Goal: Transaction & Acquisition: Book appointment/travel/reservation

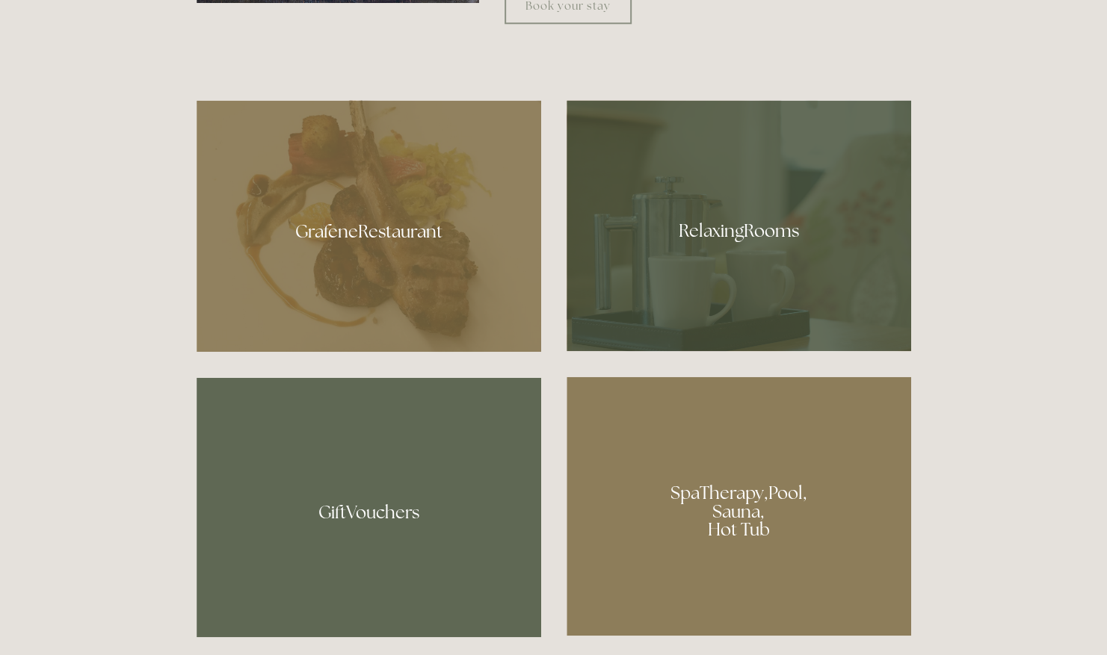
scroll to position [920, 0]
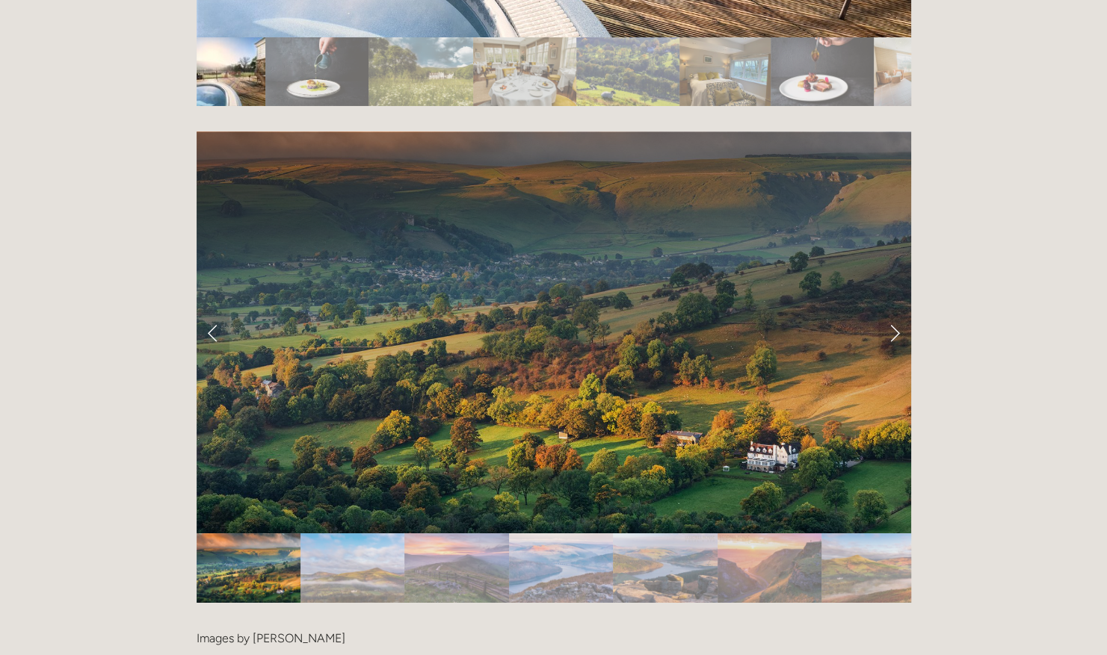
scroll to position [3011, 0]
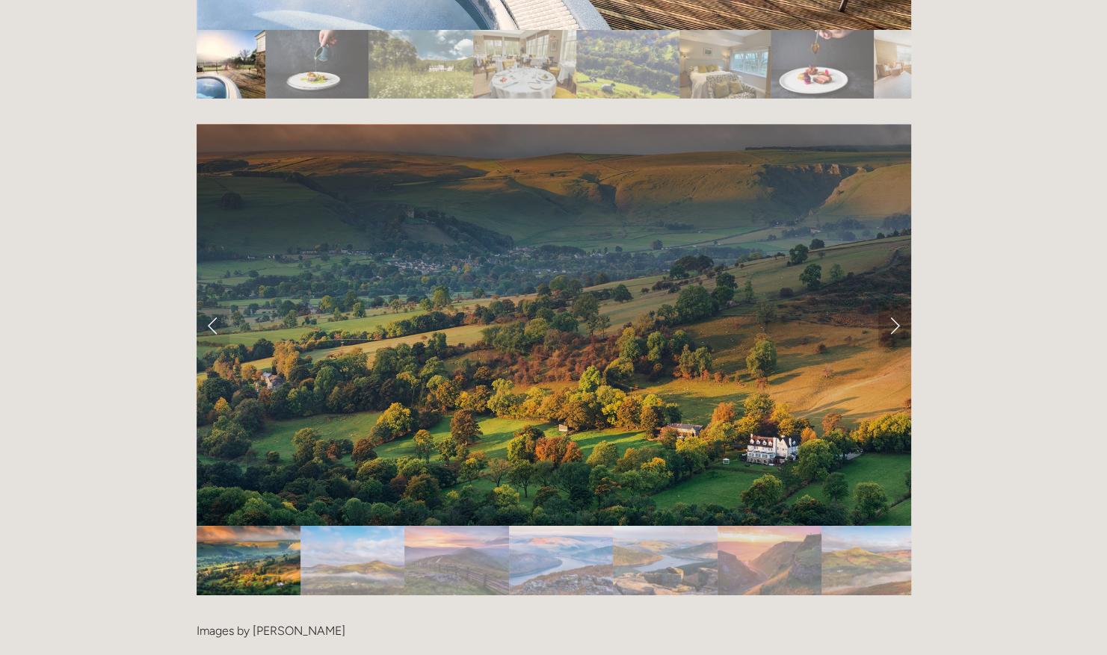
click at [896, 303] on link "Next Slide" at bounding box center [894, 325] width 33 height 45
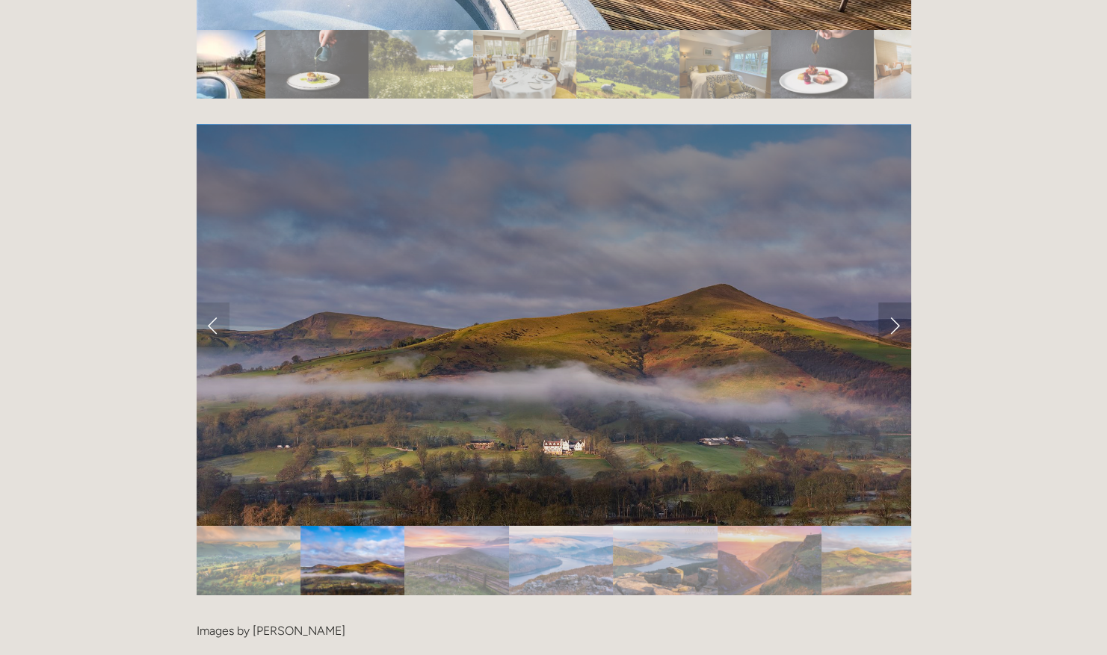
click at [896, 303] on link "Next Slide" at bounding box center [894, 325] width 33 height 45
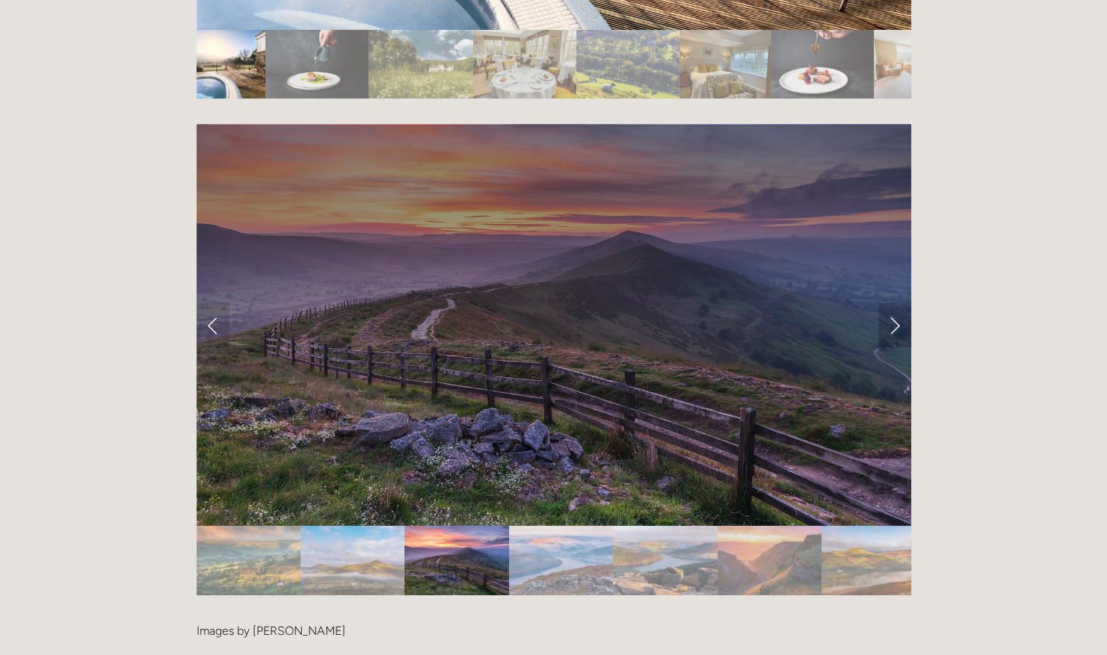
click at [896, 303] on link "Next Slide" at bounding box center [894, 325] width 33 height 45
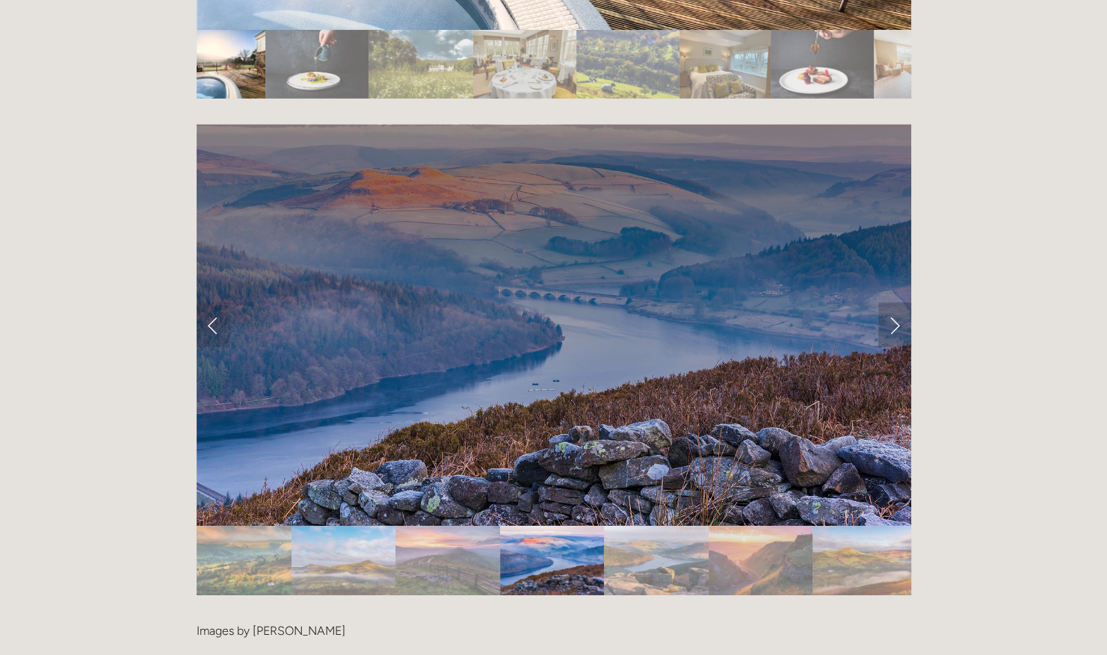
click at [896, 303] on link "Next Slide" at bounding box center [894, 325] width 33 height 45
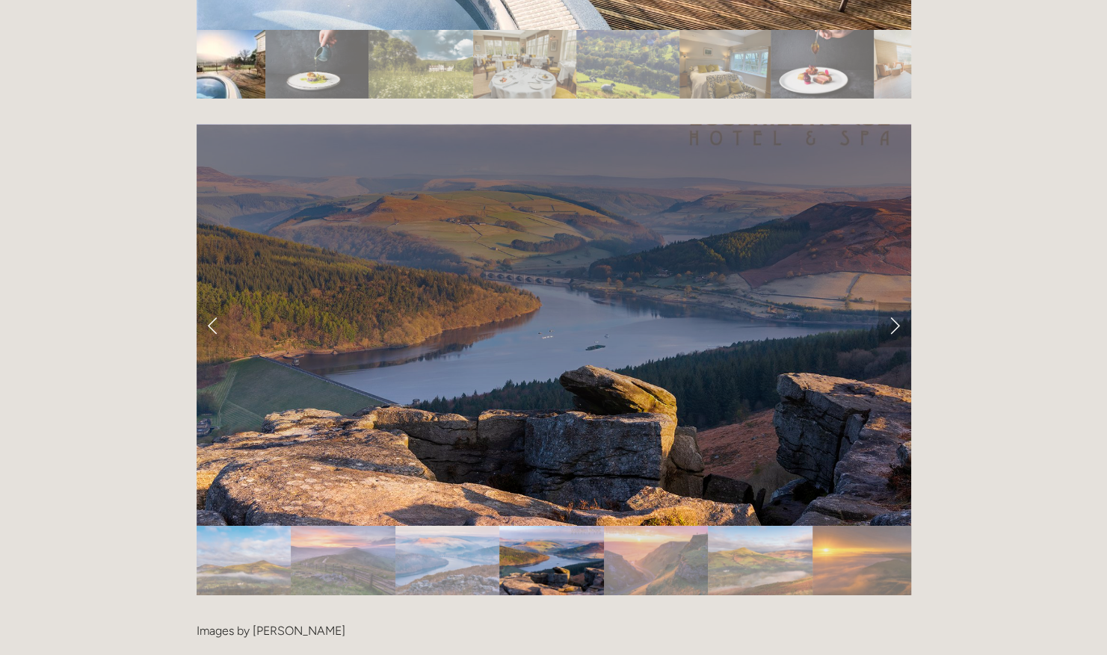
click at [896, 303] on link "Next Slide" at bounding box center [894, 325] width 33 height 45
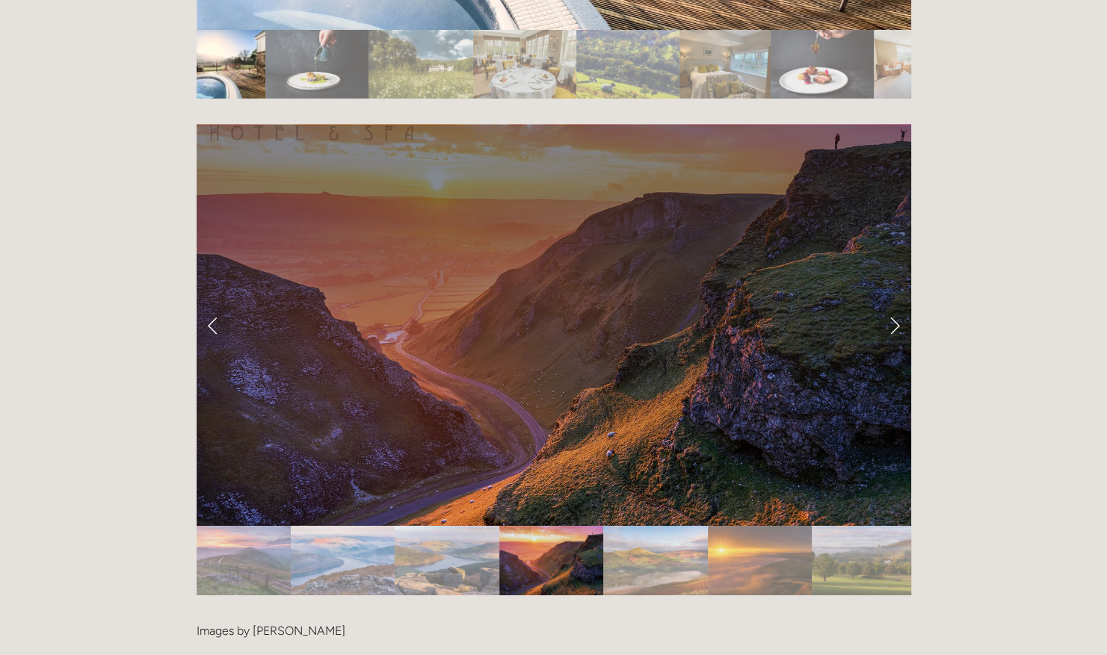
click at [896, 303] on link "Next Slide" at bounding box center [894, 325] width 33 height 45
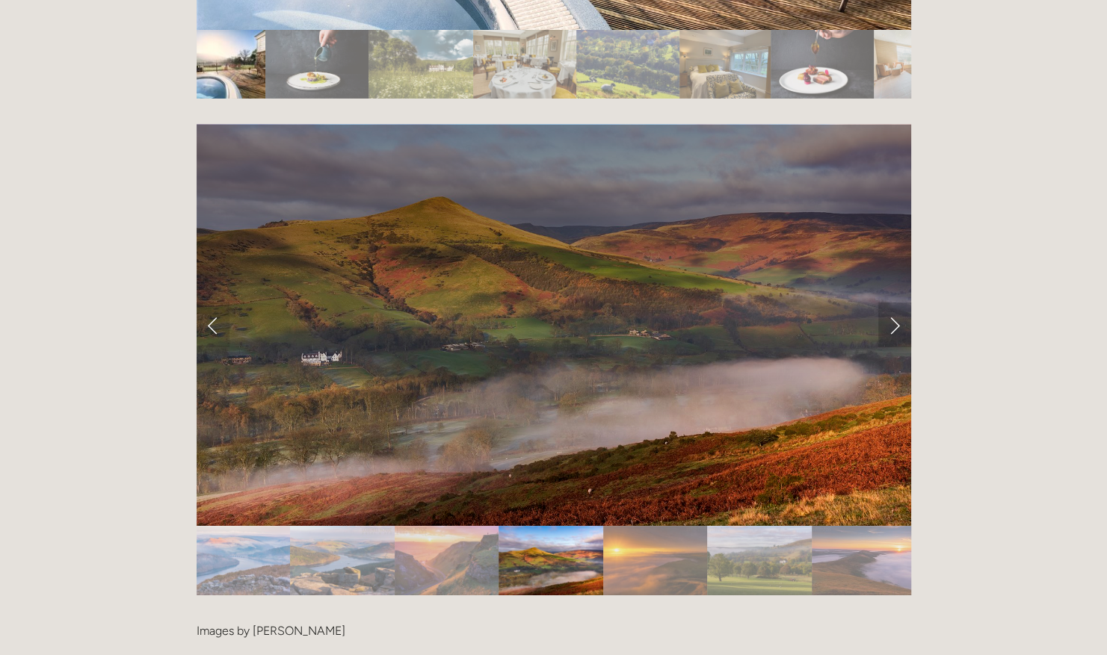
click at [896, 303] on link "Next Slide" at bounding box center [894, 325] width 33 height 45
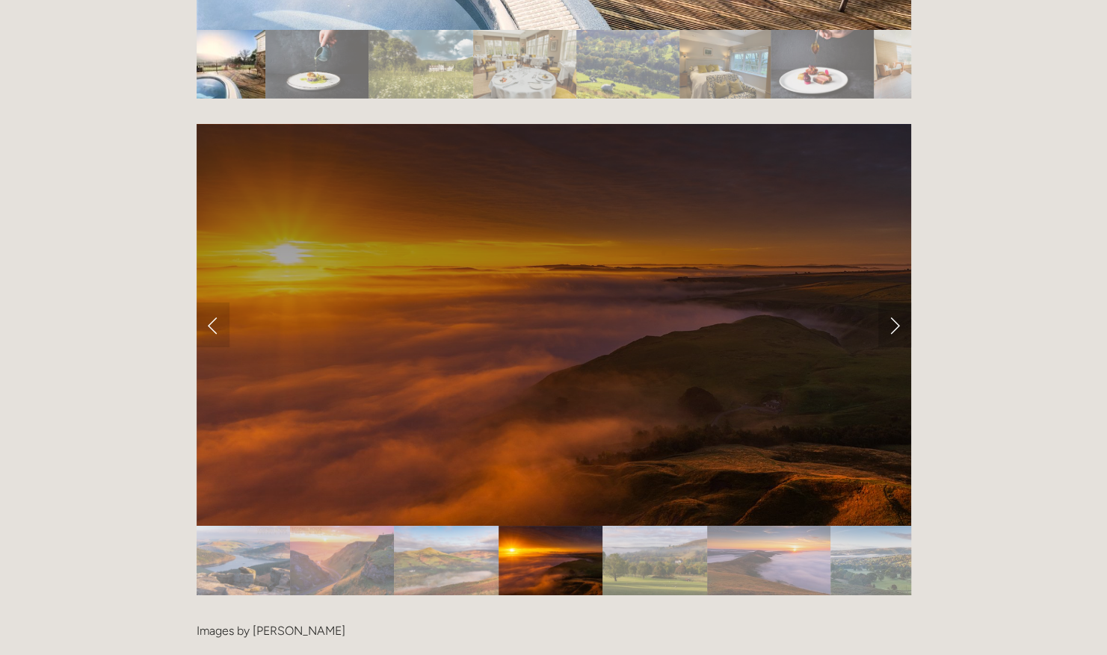
click at [896, 303] on link "Next Slide" at bounding box center [894, 325] width 33 height 45
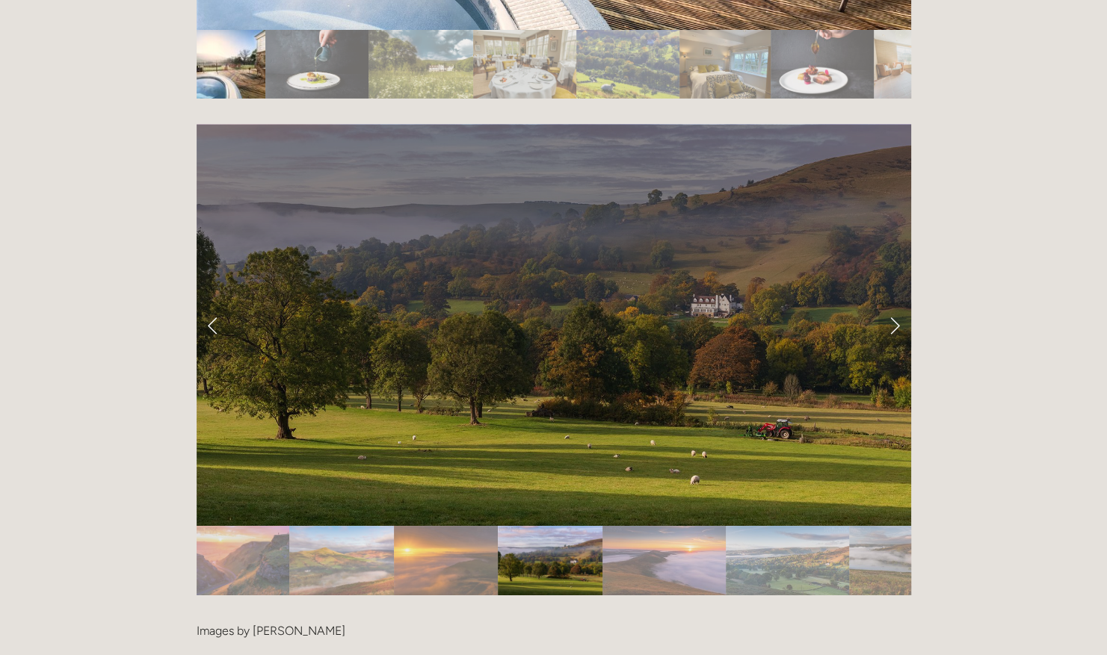
click at [896, 303] on link "Next Slide" at bounding box center [894, 325] width 33 height 45
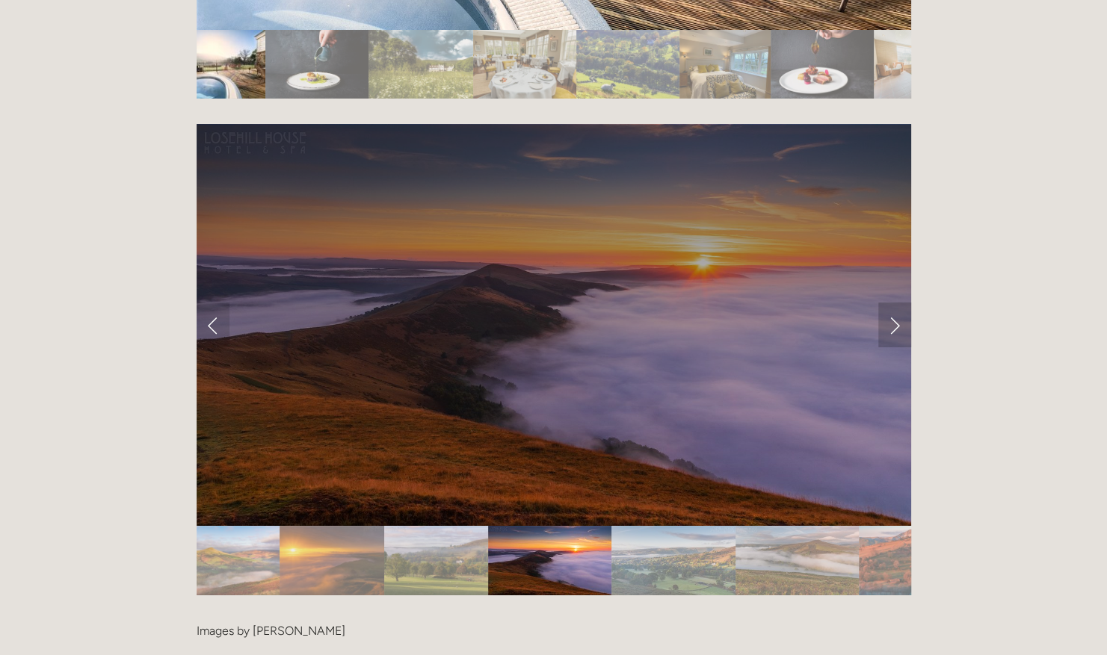
click at [896, 303] on link "Next Slide" at bounding box center [894, 325] width 33 height 45
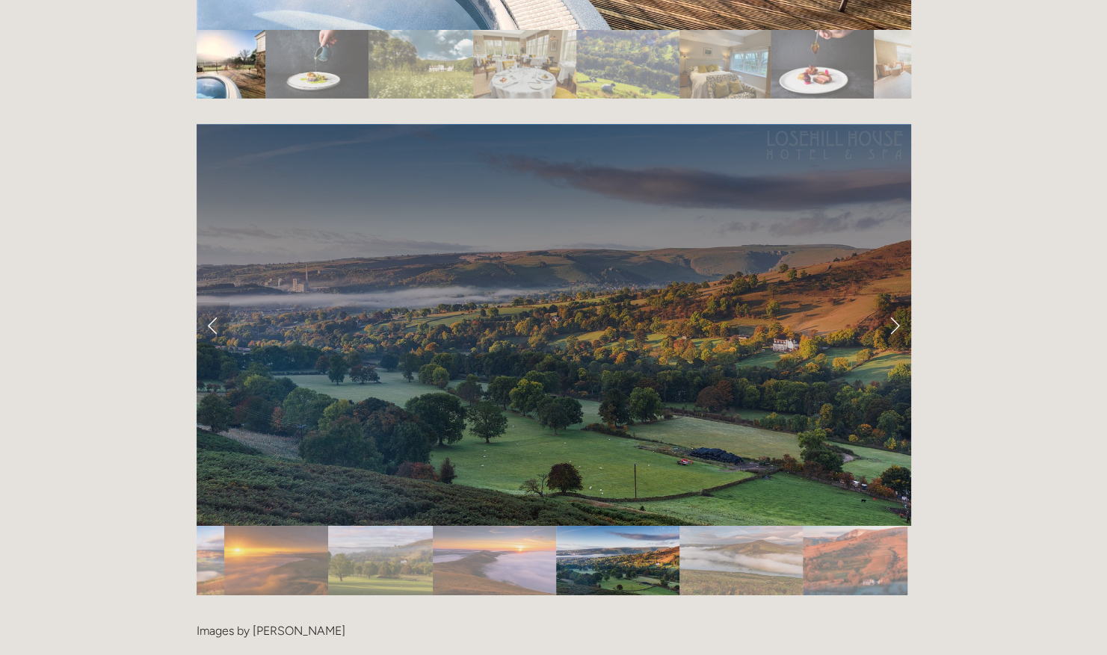
click at [896, 303] on link "Next Slide" at bounding box center [894, 325] width 33 height 45
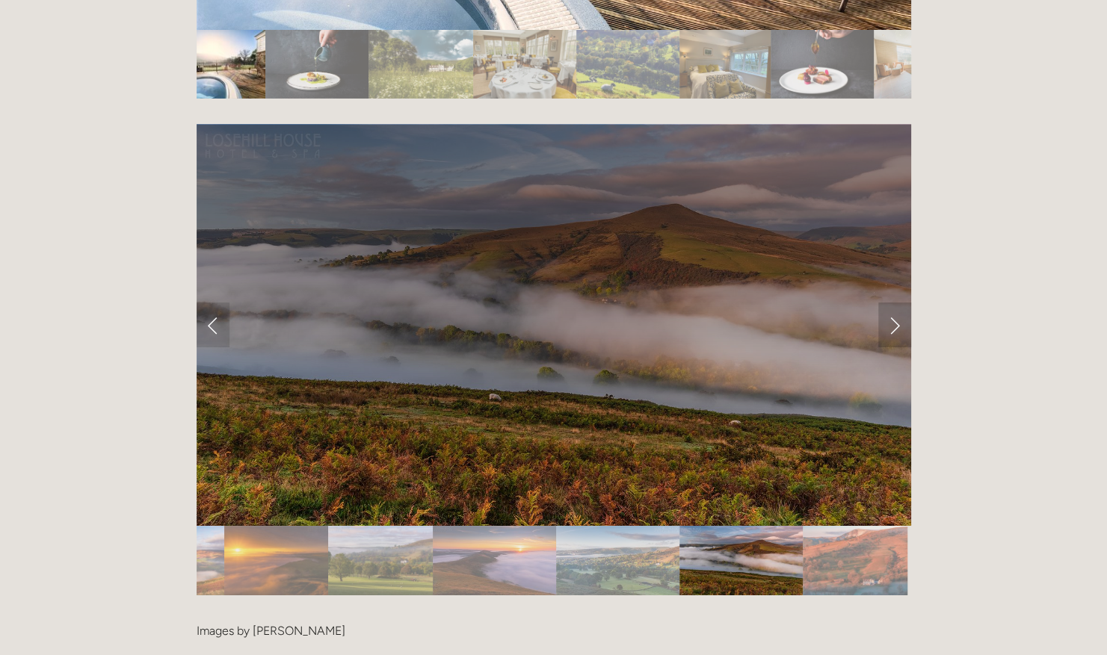
click at [896, 303] on link "Next Slide" at bounding box center [894, 325] width 33 height 45
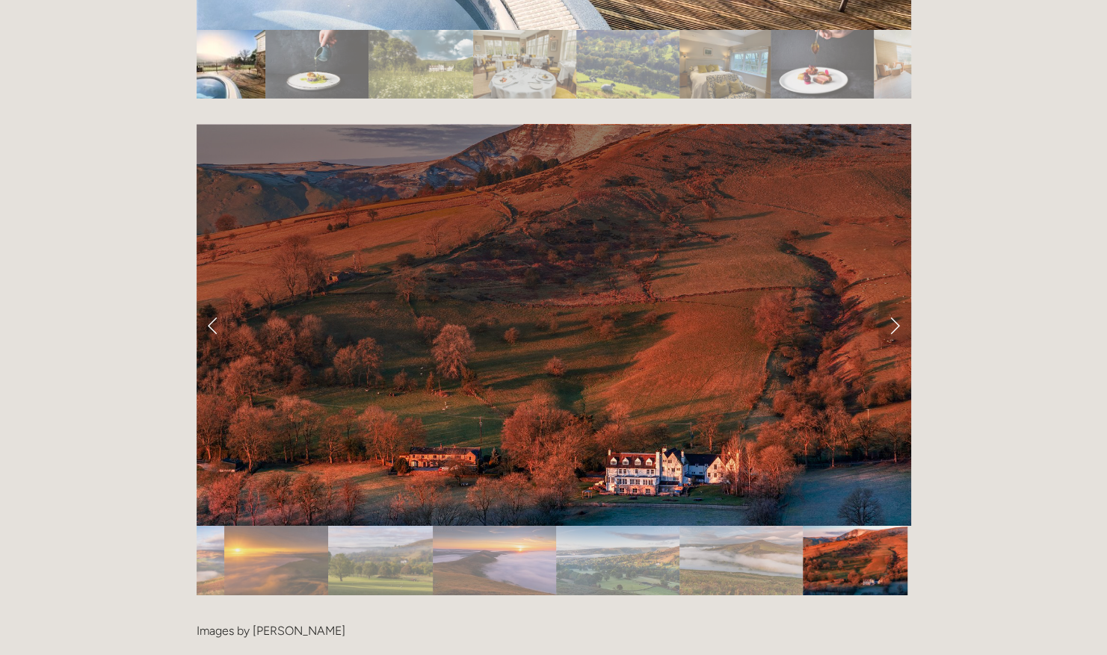
click at [896, 303] on link "Next Slide" at bounding box center [894, 325] width 33 height 45
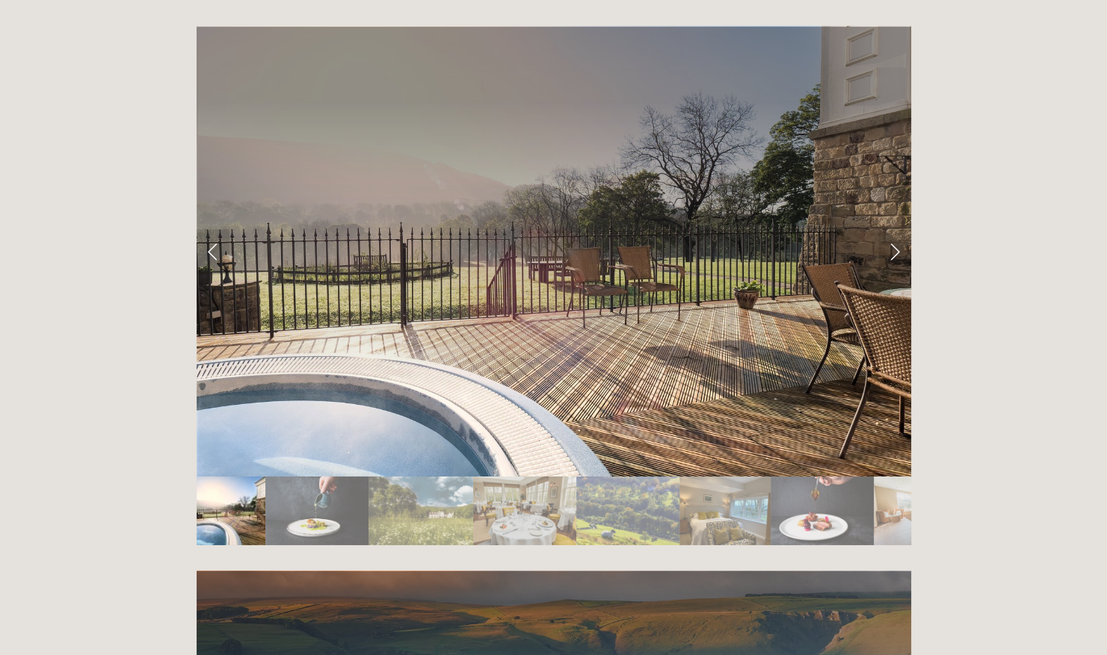
scroll to position [2559, 0]
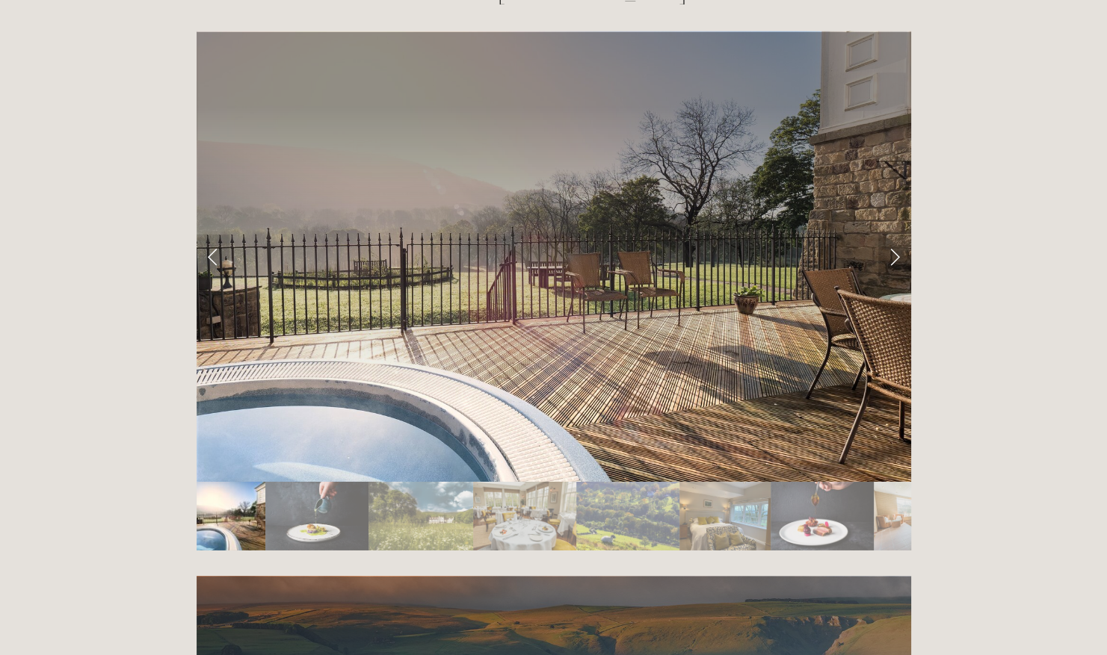
click at [893, 235] on link "Next Slide" at bounding box center [894, 257] width 33 height 45
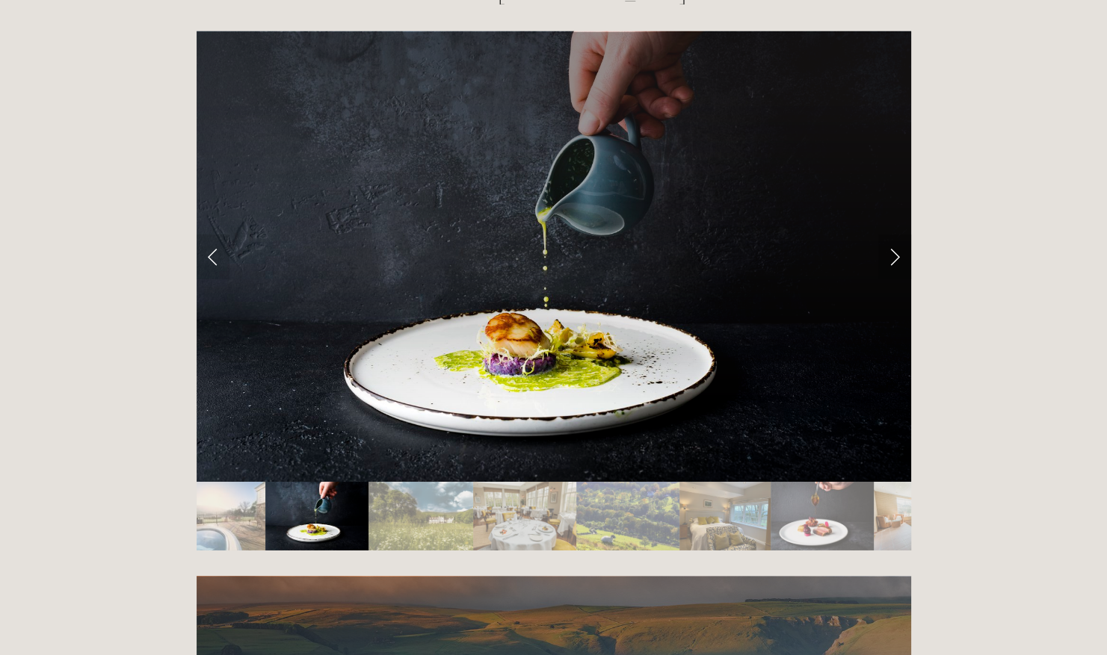
click at [893, 235] on link "Next Slide" at bounding box center [894, 257] width 33 height 45
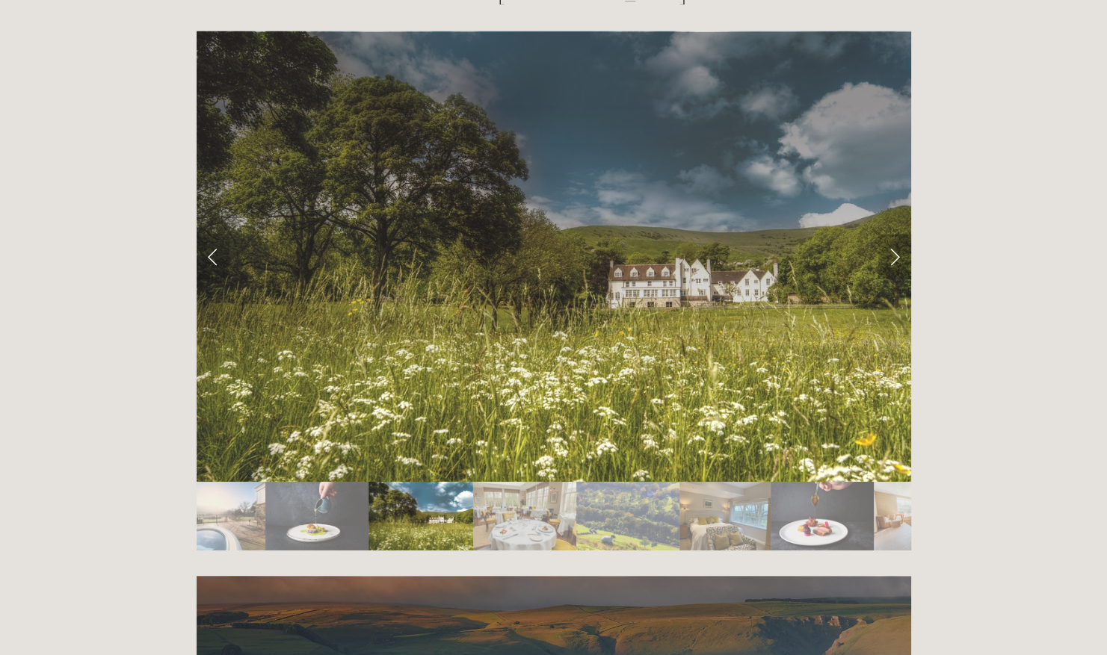
click at [893, 235] on link "Next Slide" at bounding box center [894, 257] width 33 height 45
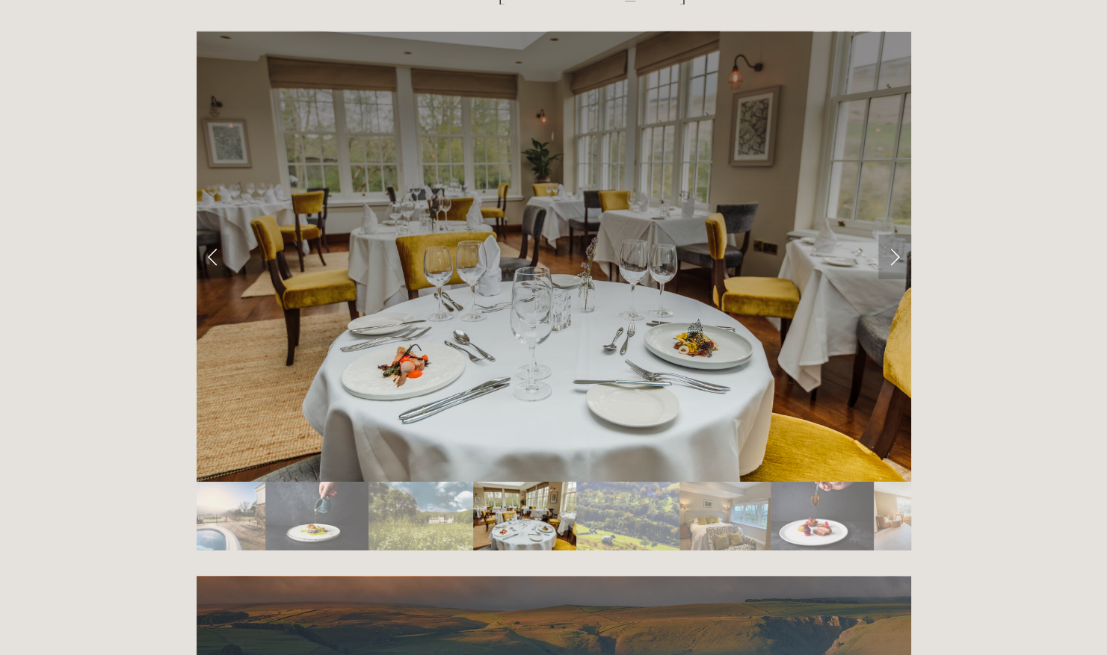
click at [893, 235] on link "Next Slide" at bounding box center [894, 257] width 33 height 45
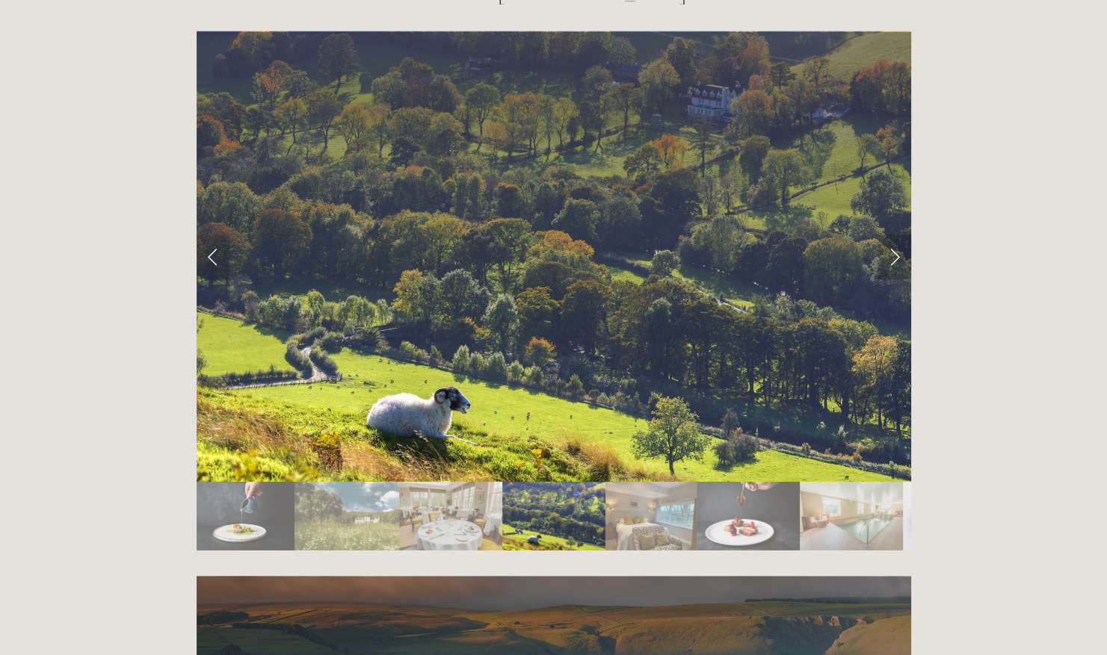
click at [893, 235] on link "Next Slide" at bounding box center [894, 257] width 33 height 45
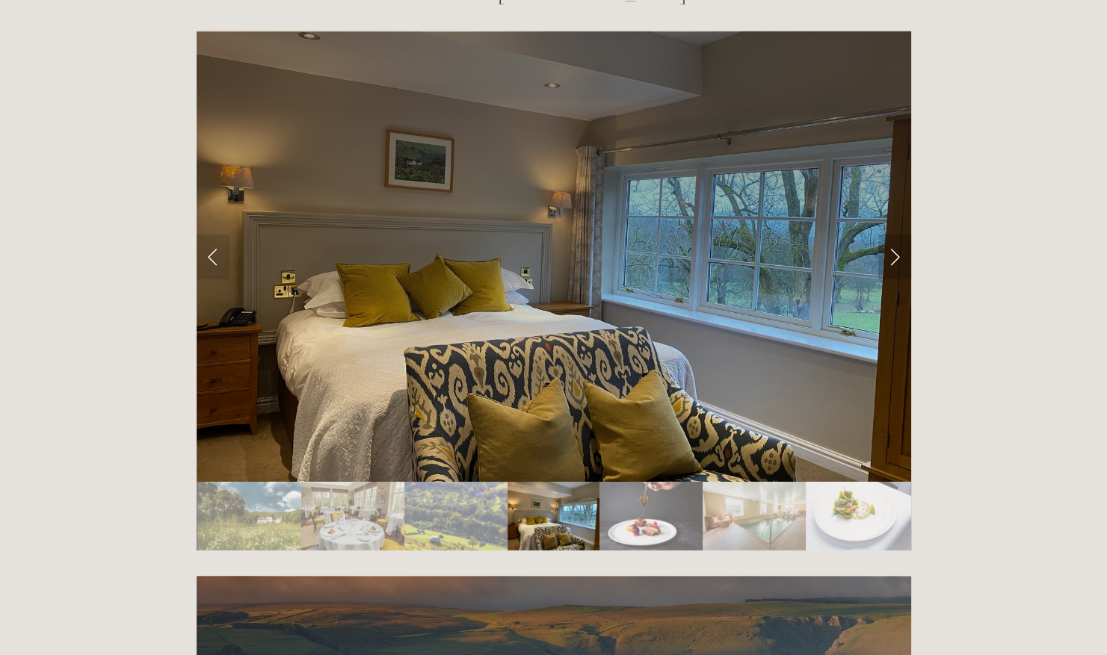
click at [893, 235] on link "Next Slide" at bounding box center [894, 257] width 33 height 45
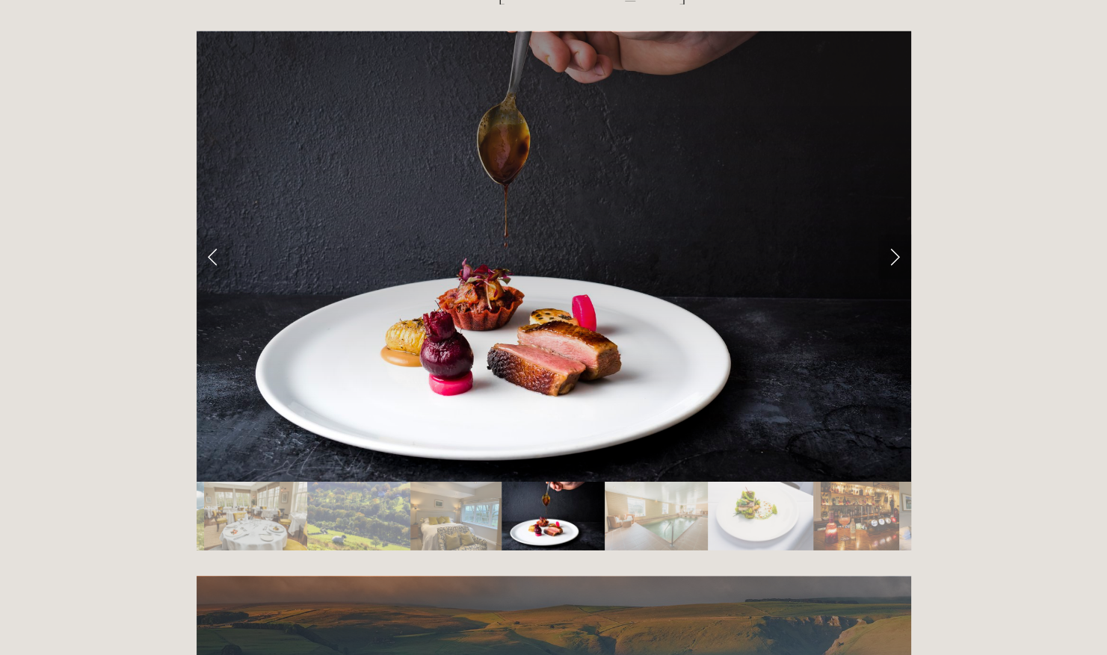
click at [893, 235] on link "Next Slide" at bounding box center [894, 257] width 33 height 45
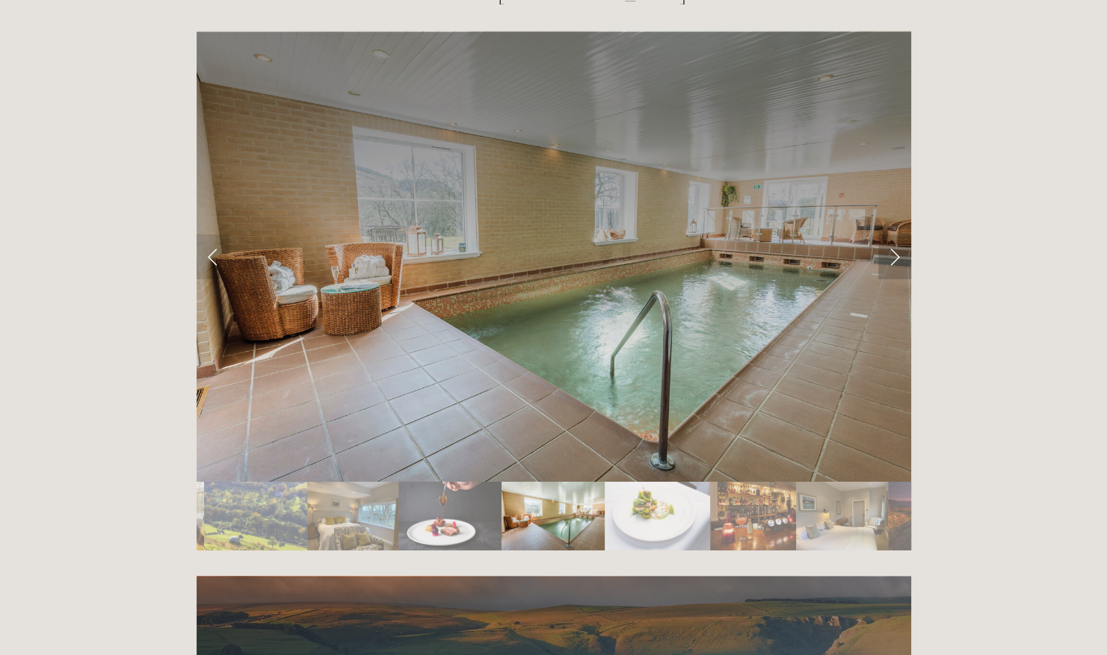
click at [893, 235] on link "Next Slide" at bounding box center [894, 257] width 33 height 45
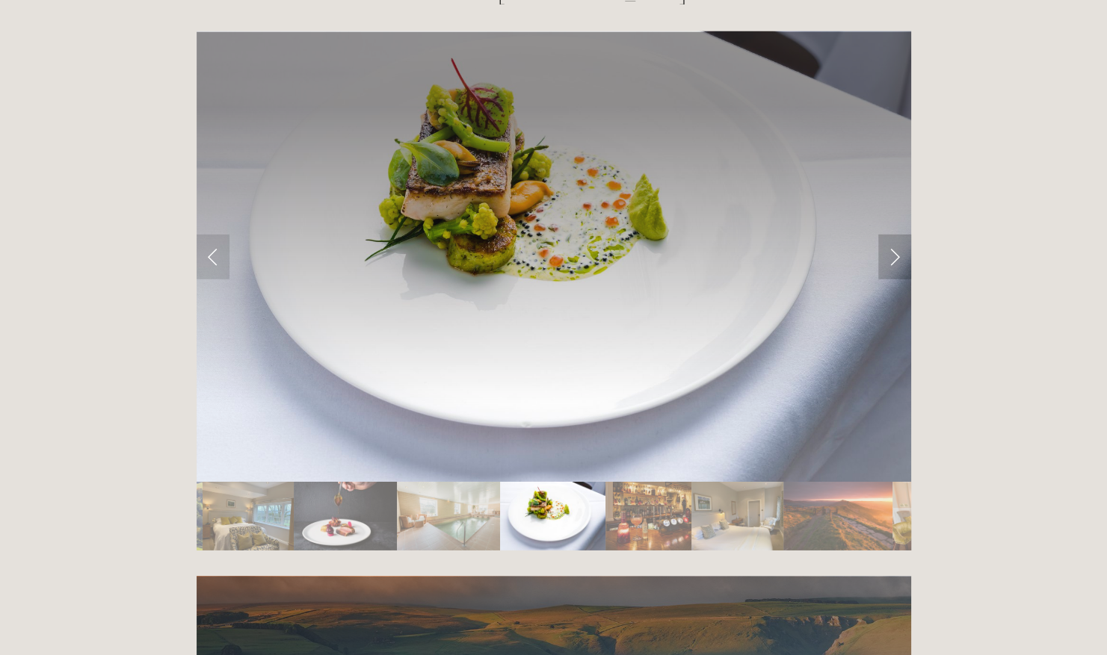
click at [893, 235] on link "Next Slide" at bounding box center [894, 257] width 33 height 45
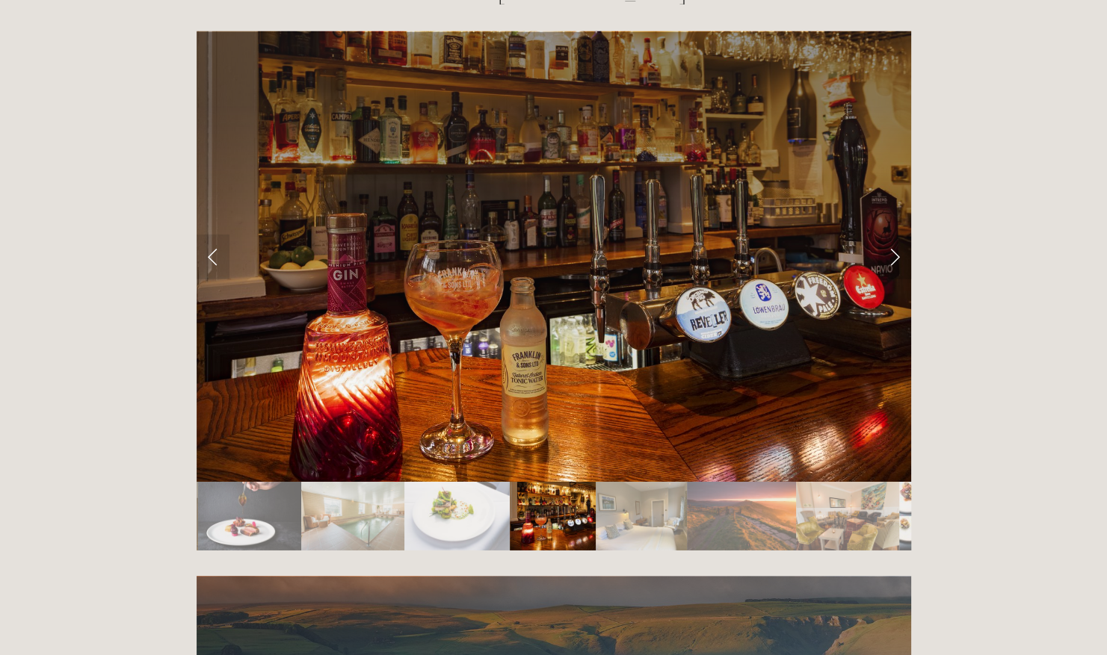
click at [893, 235] on link "Next Slide" at bounding box center [894, 257] width 33 height 45
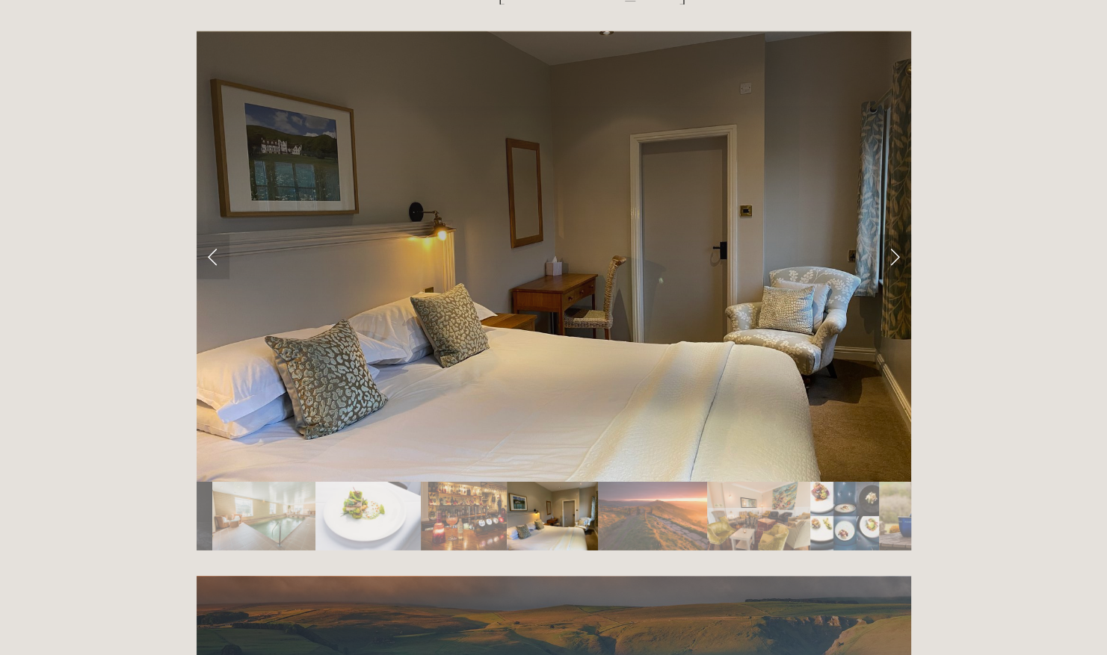
click at [893, 235] on link "Next Slide" at bounding box center [894, 257] width 33 height 45
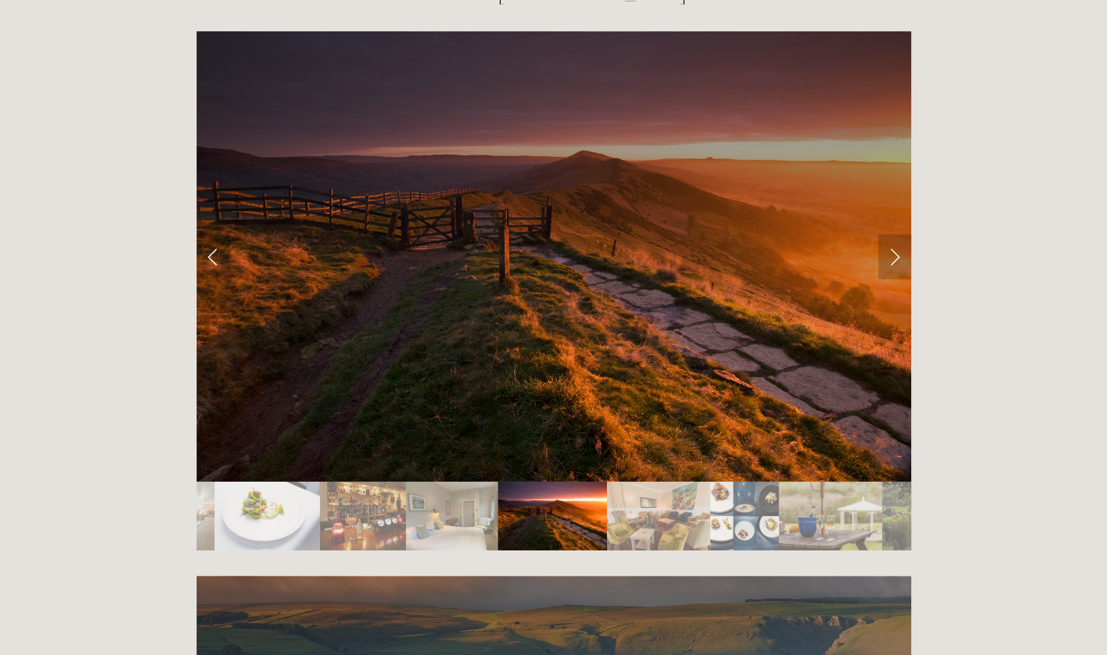
click at [893, 235] on link "Next Slide" at bounding box center [894, 257] width 33 height 45
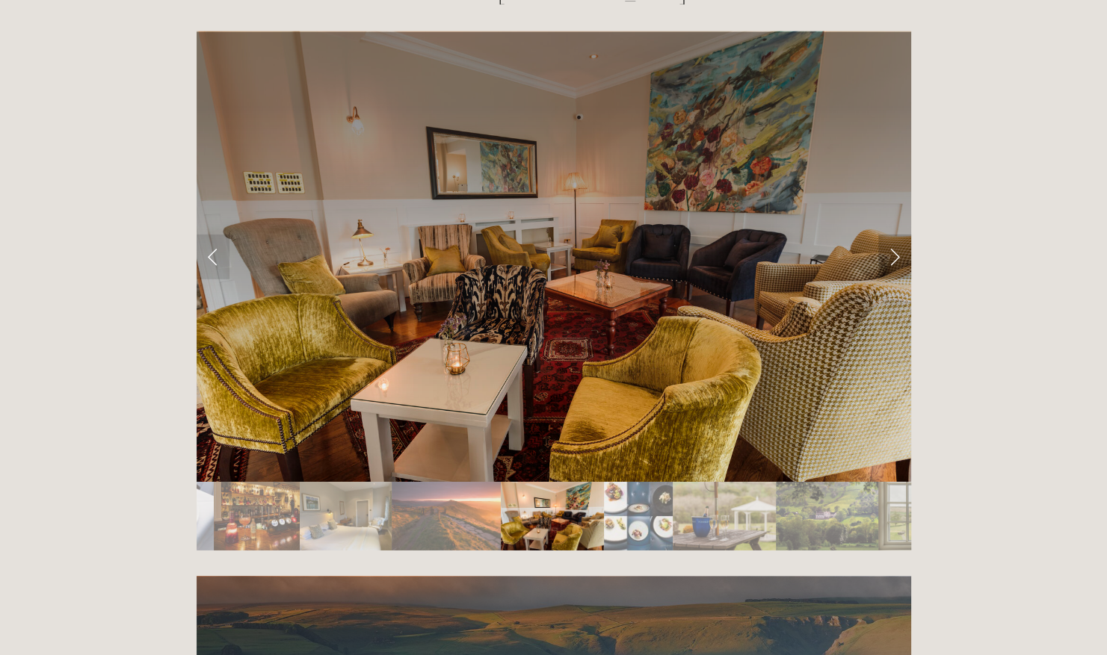
click at [893, 235] on link "Next Slide" at bounding box center [894, 257] width 33 height 45
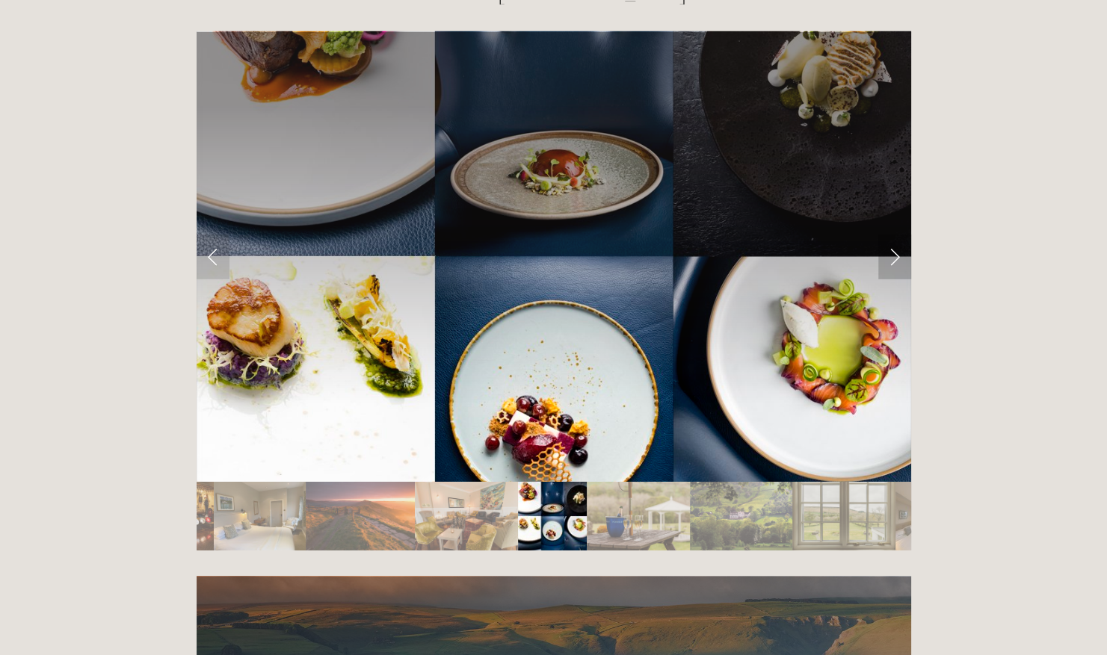
click at [893, 235] on link "Next Slide" at bounding box center [894, 257] width 33 height 45
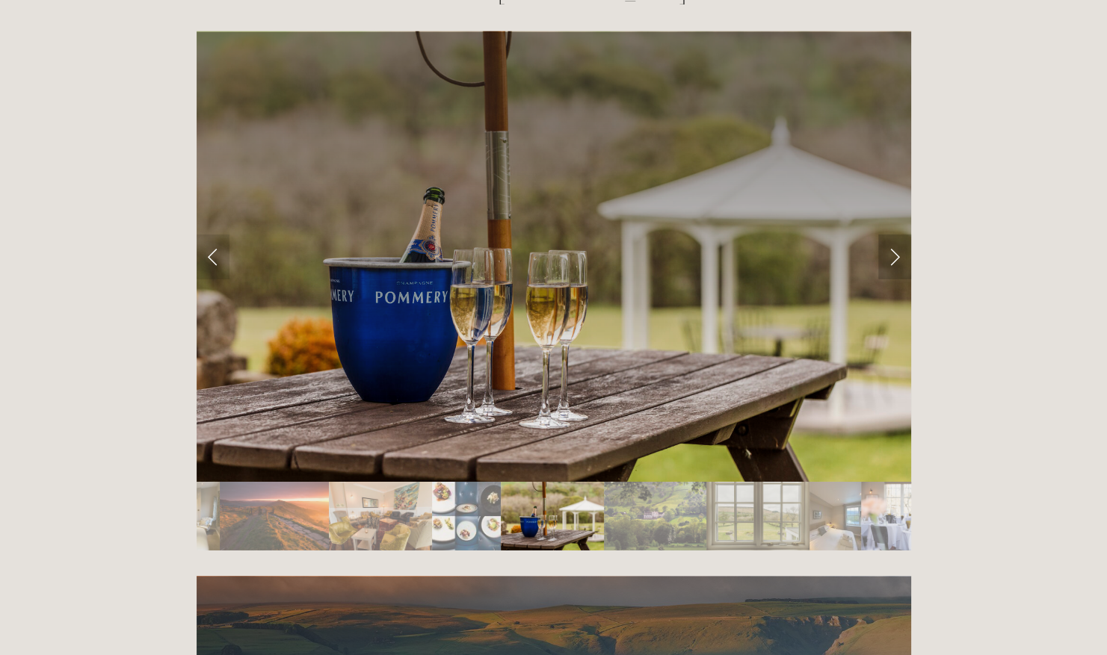
click at [893, 235] on link "Next Slide" at bounding box center [894, 257] width 33 height 45
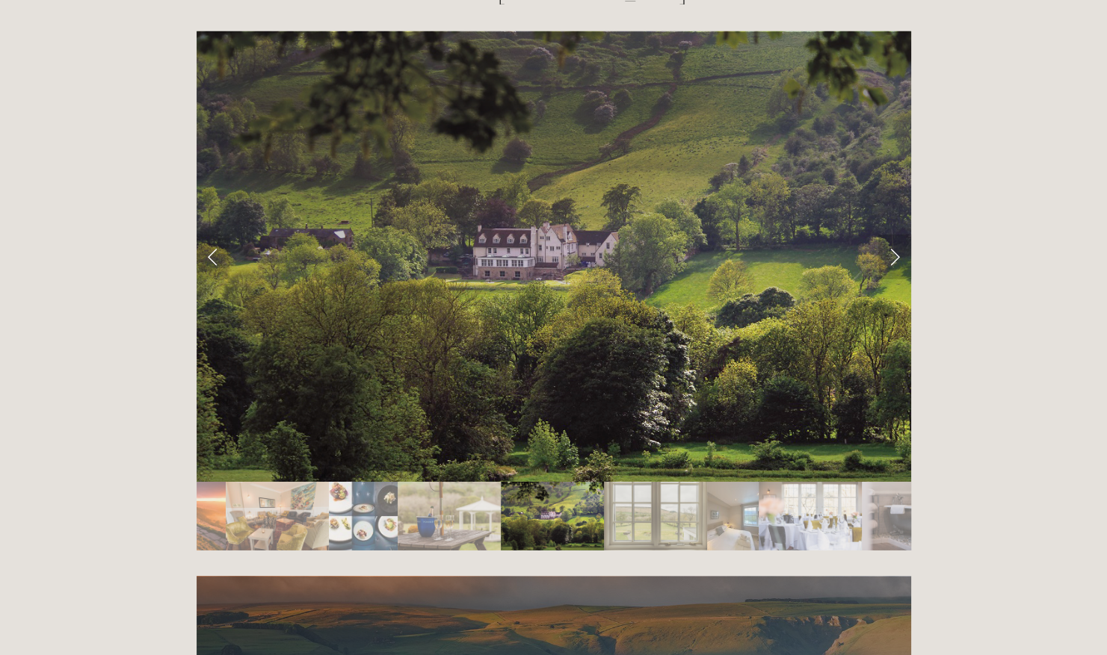
click at [893, 235] on link "Next Slide" at bounding box center [894, 257] width 33 height 45
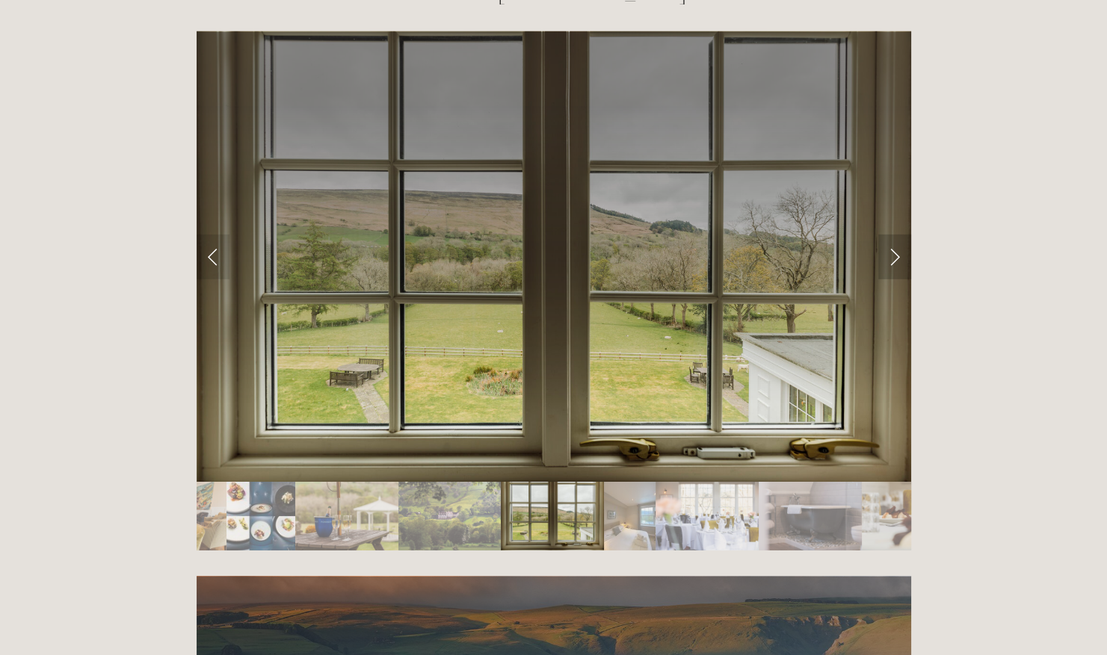
click at [893, 235] on link "Next Slide" at bounding box center [894, 257] width 33 height 45
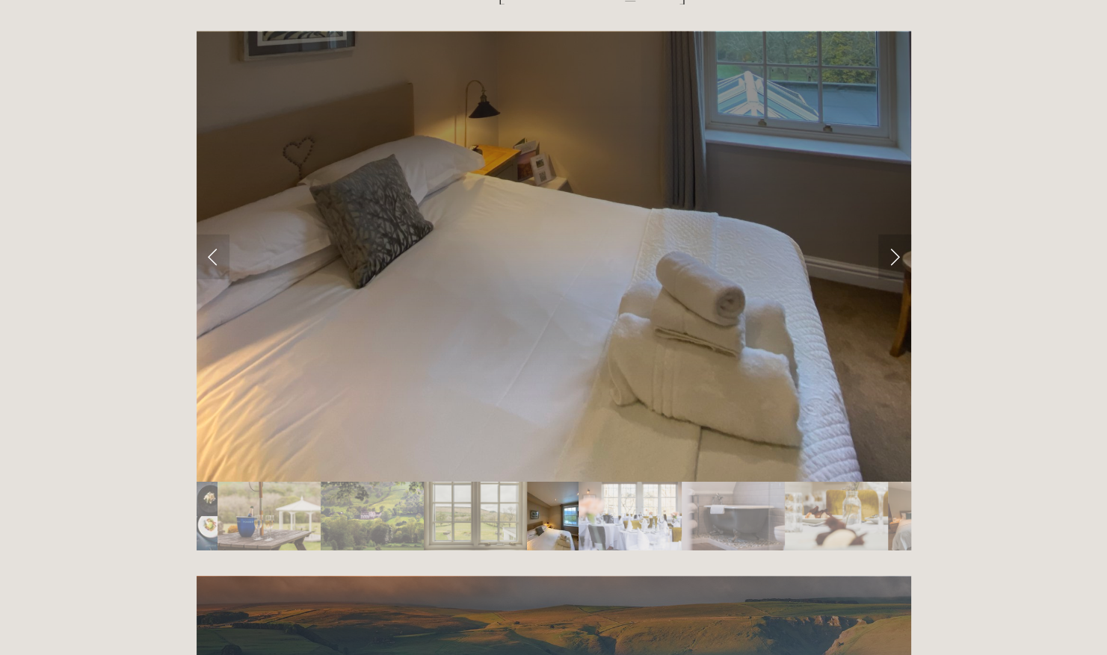
click at [893, 235] on link "Next Slide" at bounding box center [894, 257] width 33 height 45
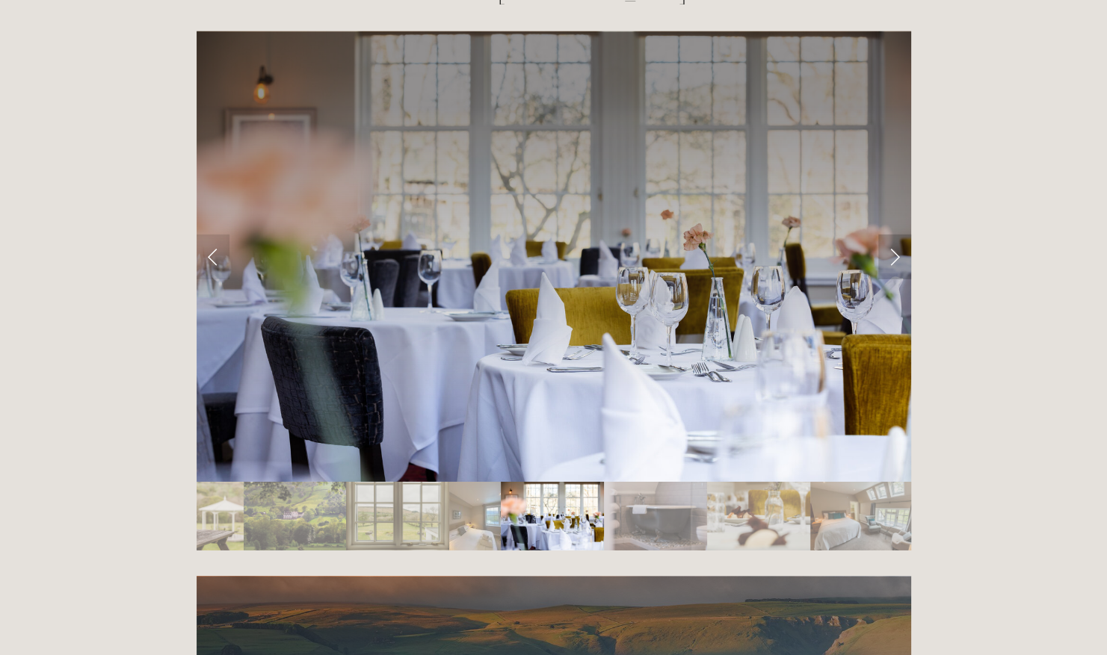
click at [893, 235] on link "Next Slide" at bounding box center [894, 257] width 33 height 45
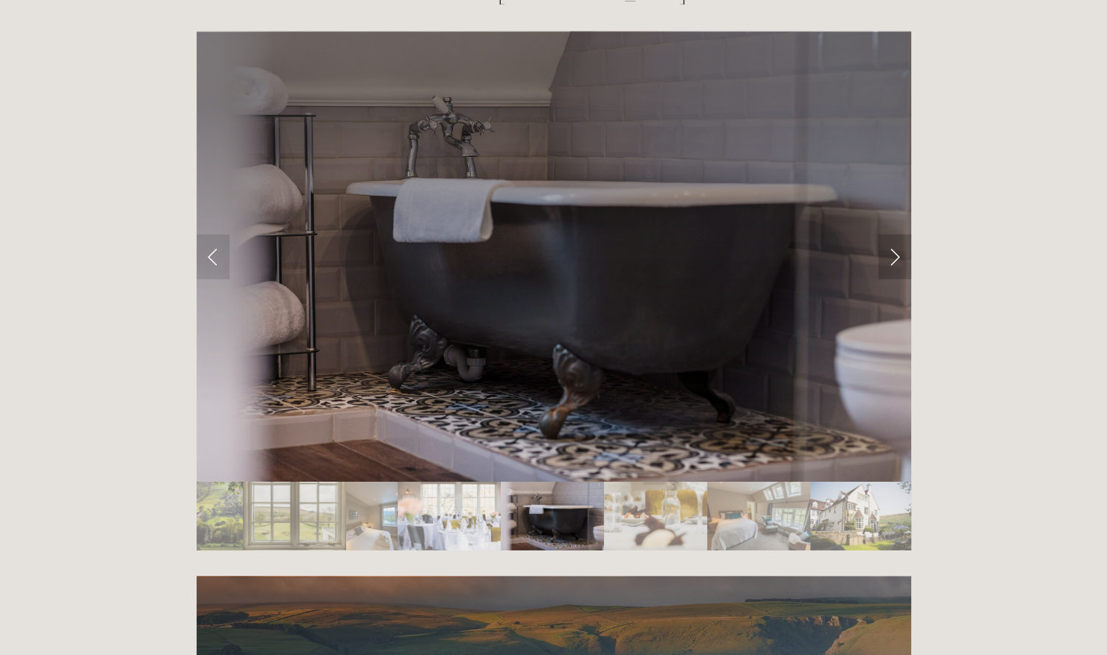
click at [893, 235] on link "Next Slide" at bounding box center [894, 257] width 33 height 45
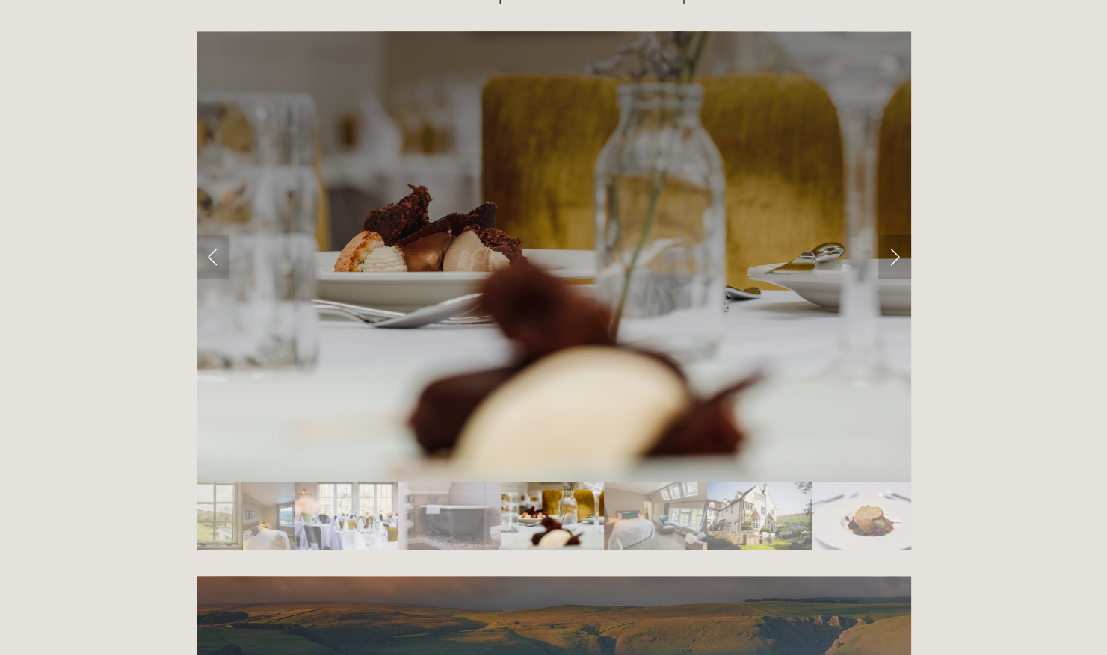
click at [893, 235] on link "Next Slide" at bounding box center [894, 257] width 33 height 45
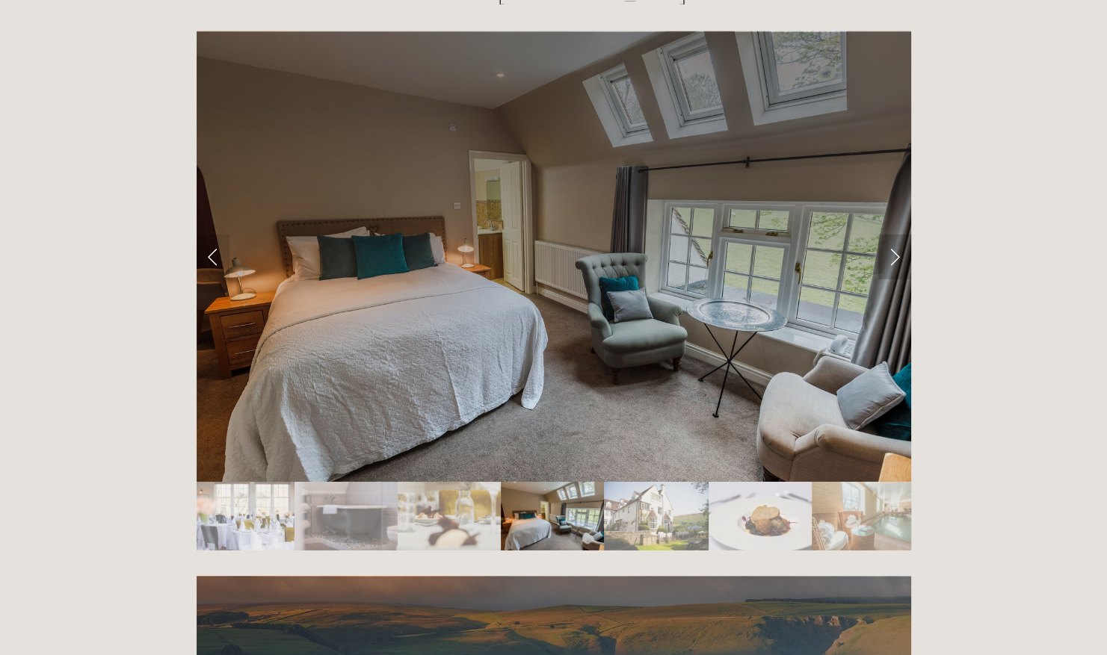
click at [893, 235] on link "Next Slide" at bounding box center [894, 257] width 33 height 45
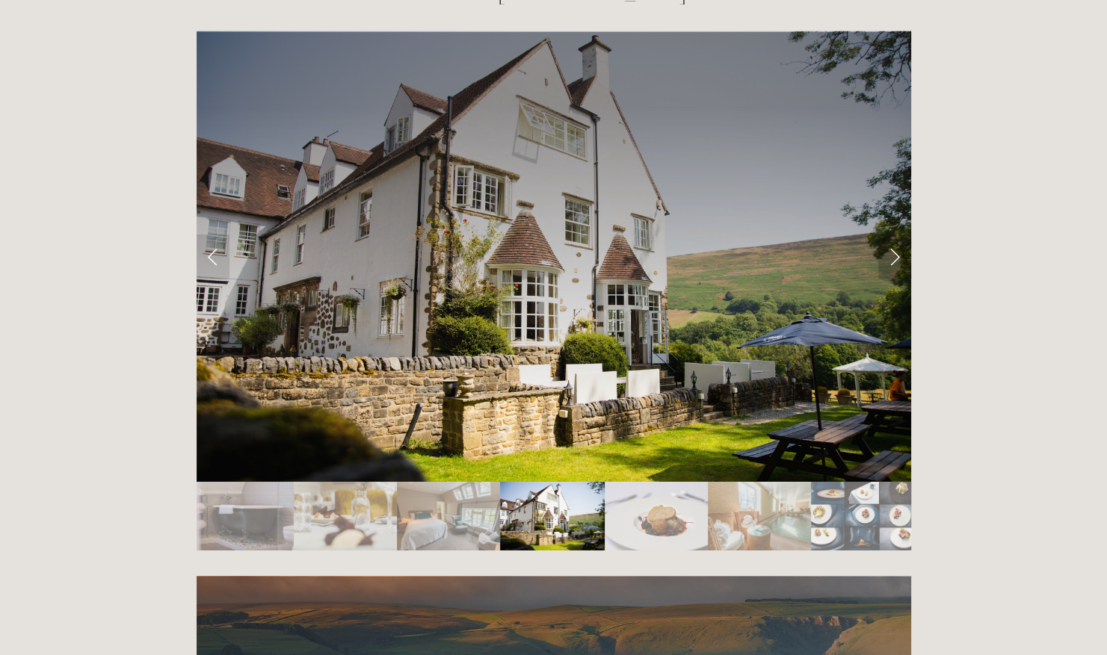
click at [893, 235] on link "Next Slide" at bounding box center [894, 257] width 33 height 45
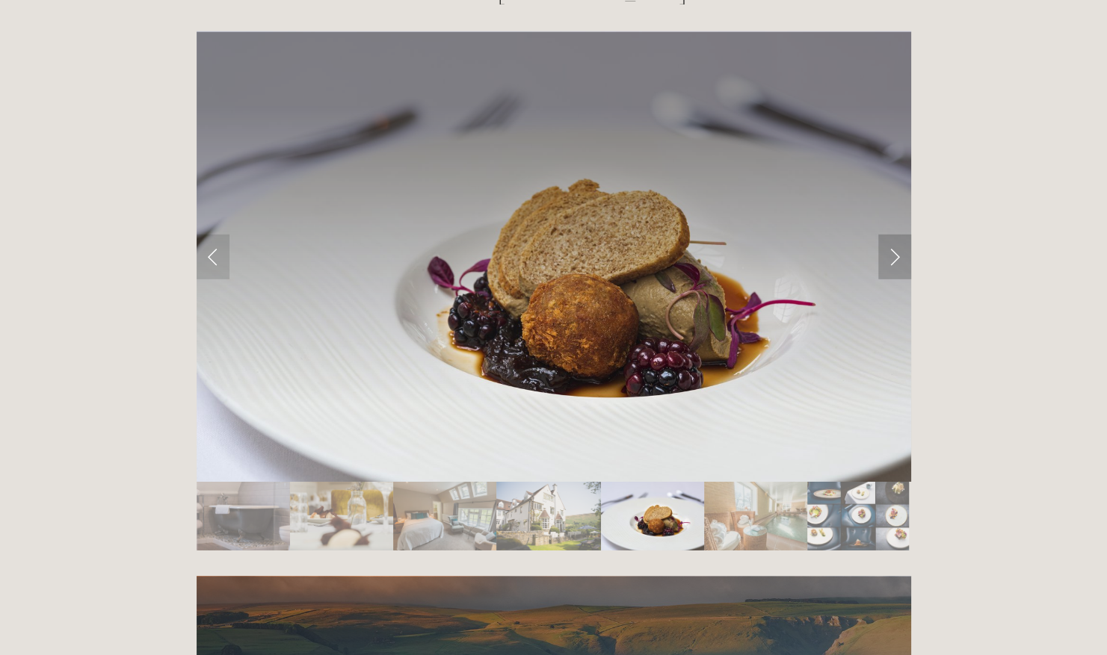
click at [893, 235] on link "Next Slide" at bounding box center [894, 257] width 33 height 45
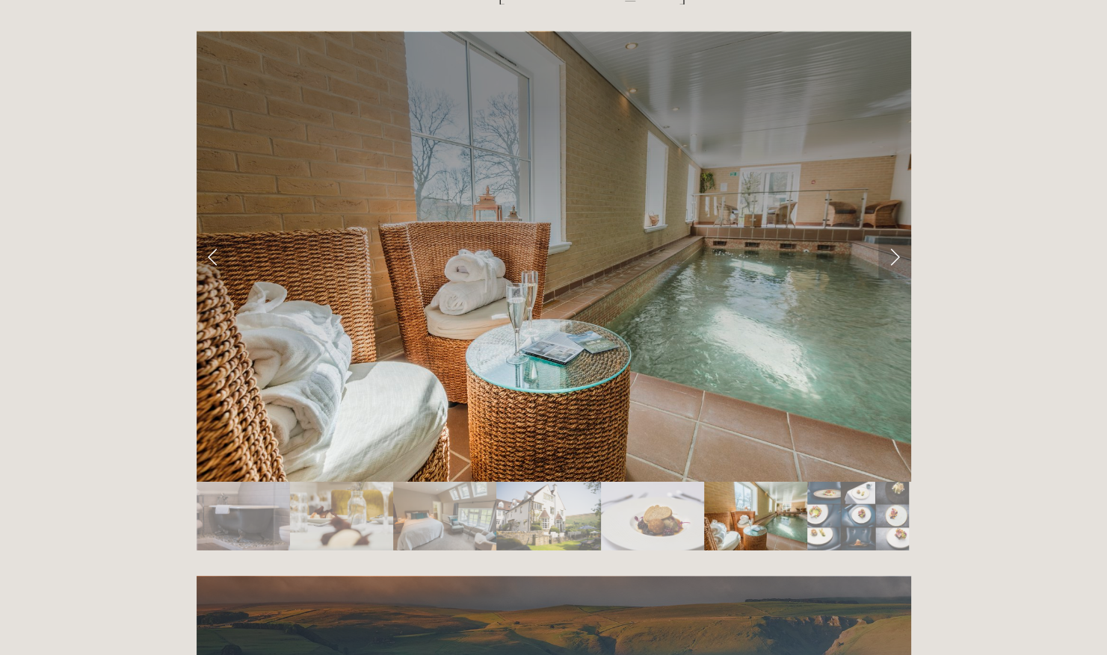
click at [893, 235] on link "Next Slide" at bounding box center [894, 257] width 33 height 45
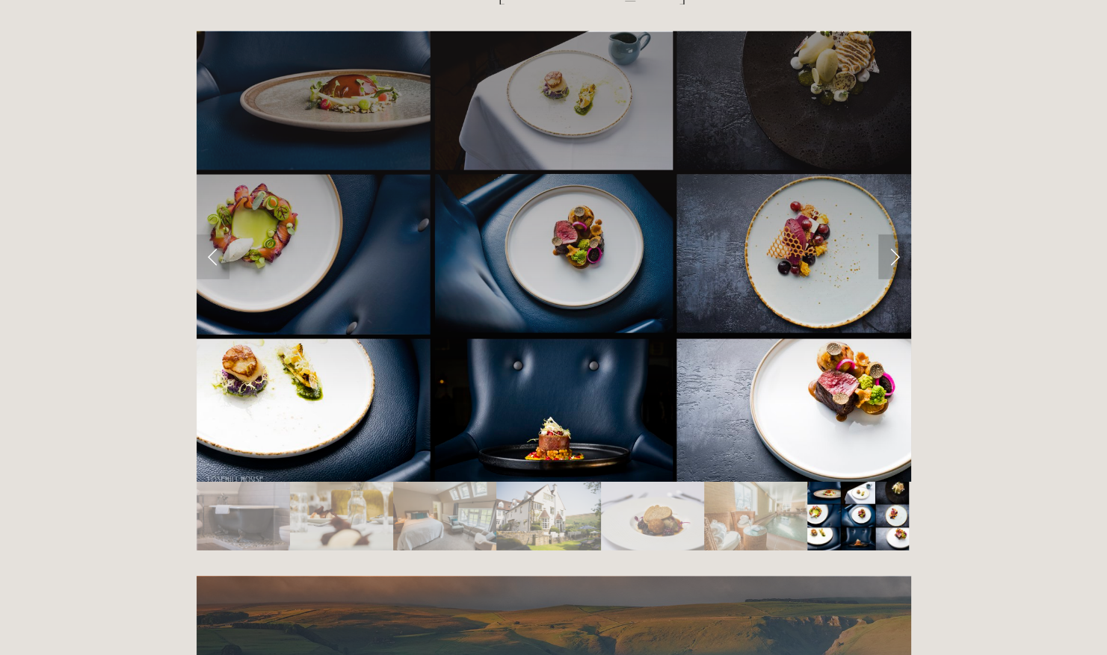
click at [893, 235] on link "Next Slide" at bounding box center [894, 257] width 33 height 45
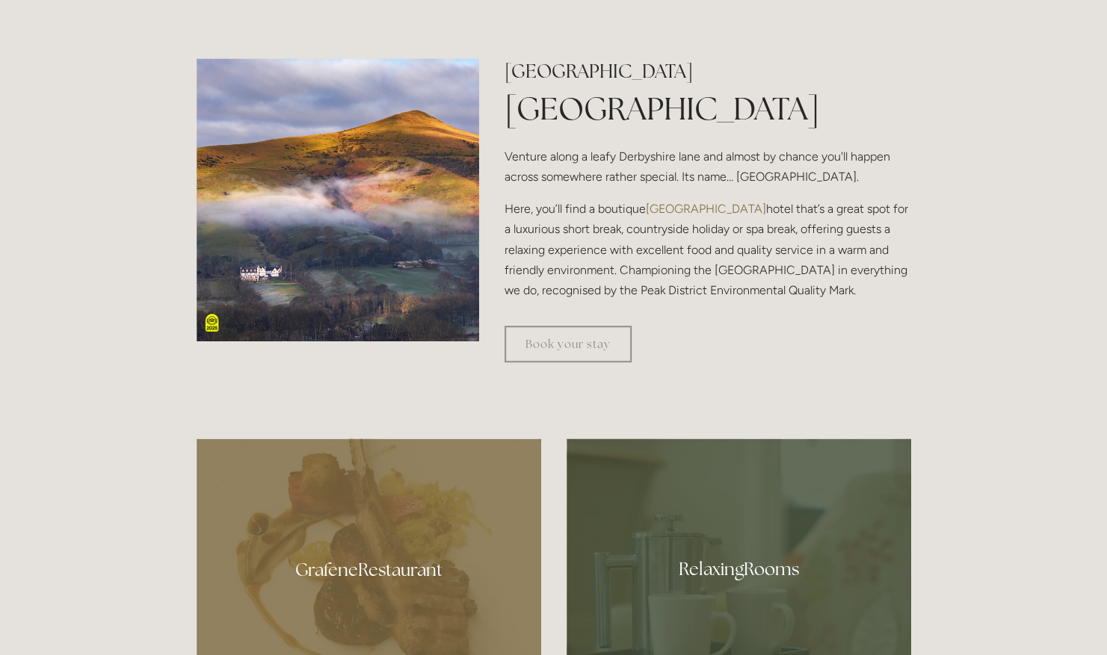
scroll to position [571, 0]
click at [553, 341] on link "Book your stay" at bounding box center [567, 343] width 127 height 37
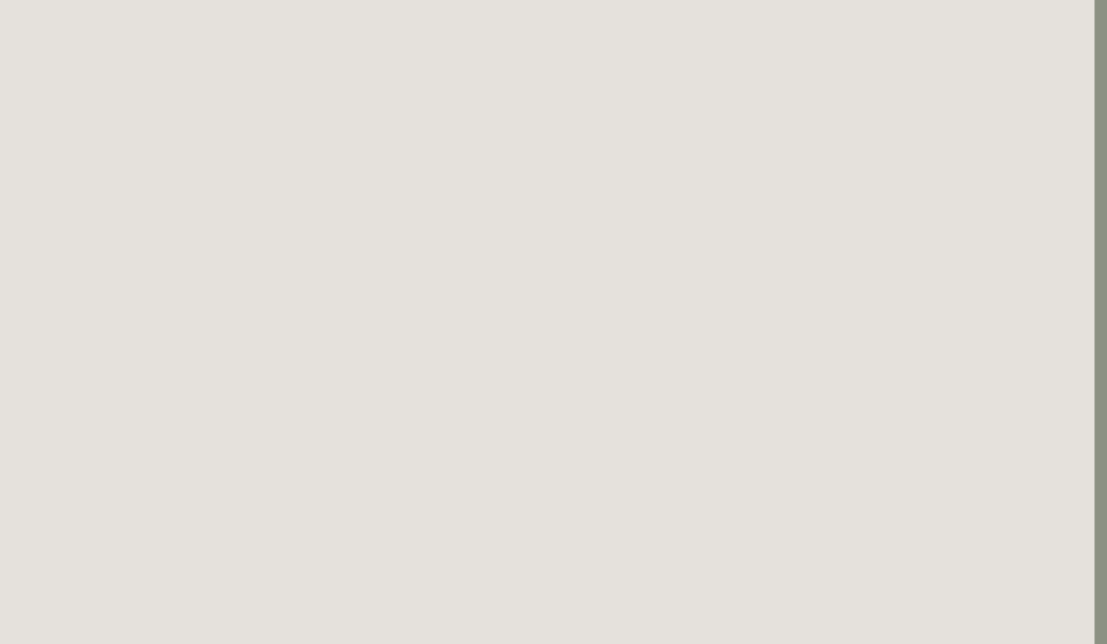
scroll to position [0, 13]
